Goal: Find contact information: Find contact information

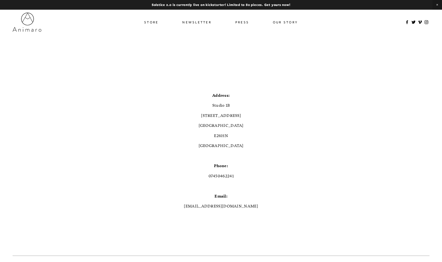
click at [24, 27] on img at bounding box center [27, 22] width 29 height 19
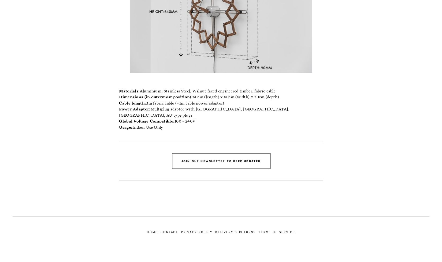
scroll to position [5609, 0]
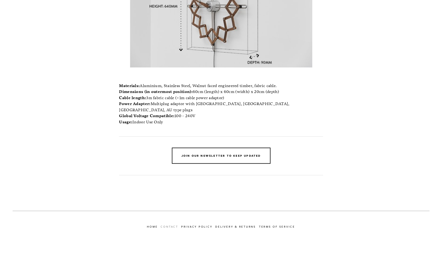
click at [177, 226] on link "Contact" at bounding box center [171, 226] width 20 height 6
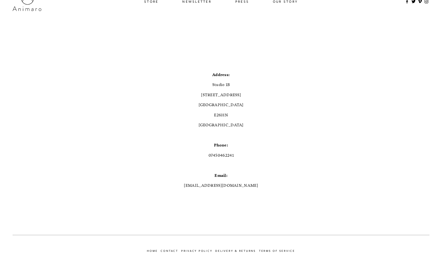
scroll to position [45, 0]
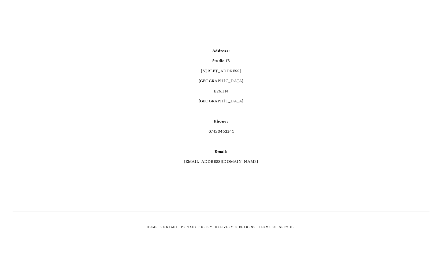
scroll to position [5609, 0]
